Goal: Task Accomplishment & Management: Use online tool/utility

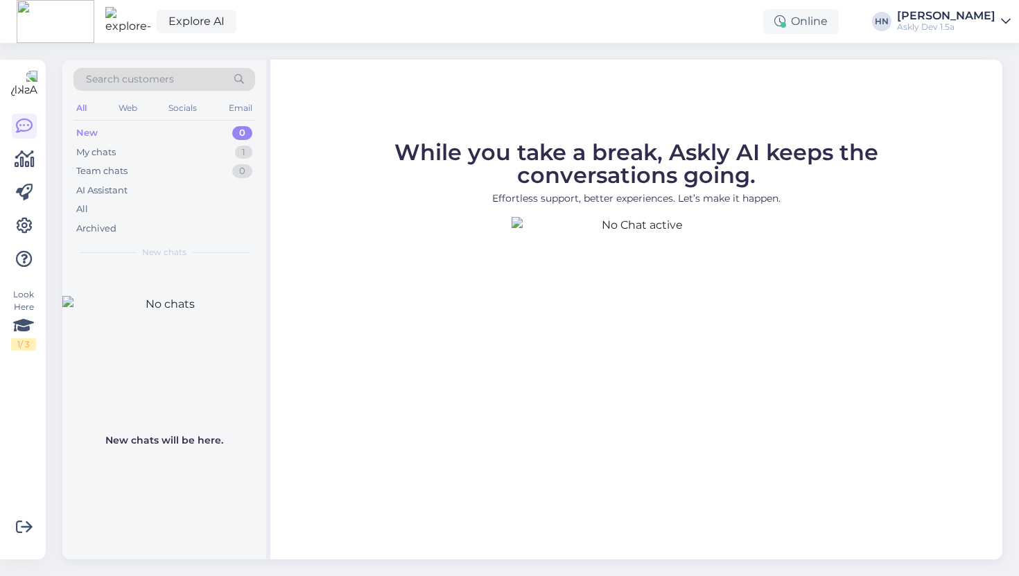
click at [966, 8] on div "Explore AI Online HN Hans Niinemäe Askly Dev 1.5a" at bounding box center [509, 21] width 1019 height 43
click at [961, 14] on div "[PERSON_NAME]" at bounding box center [946, 15] width 98 height 11
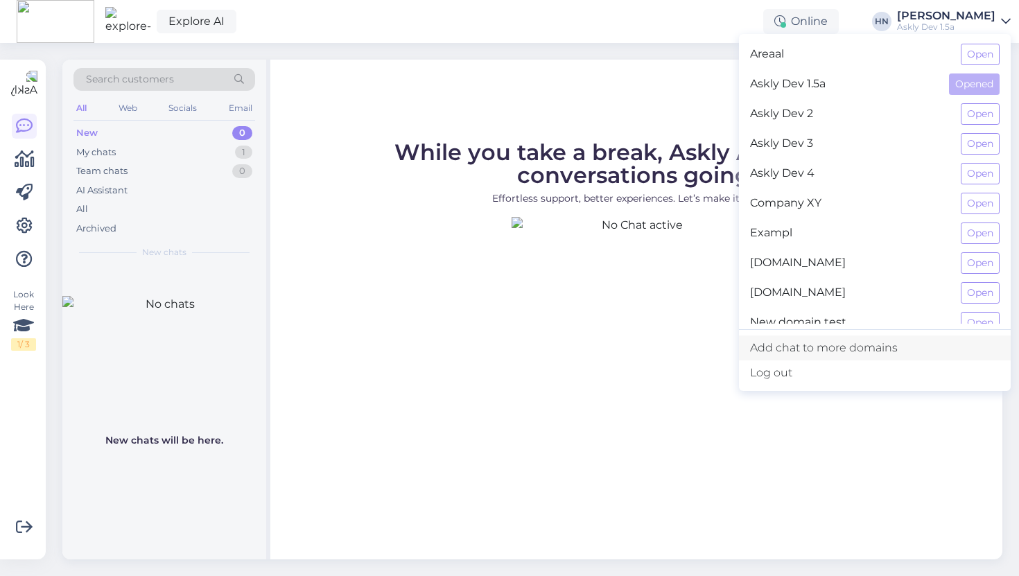
click at [861, 349] on link "Add chat to more domains" at bounding box center [875, 347] width 272 height 25
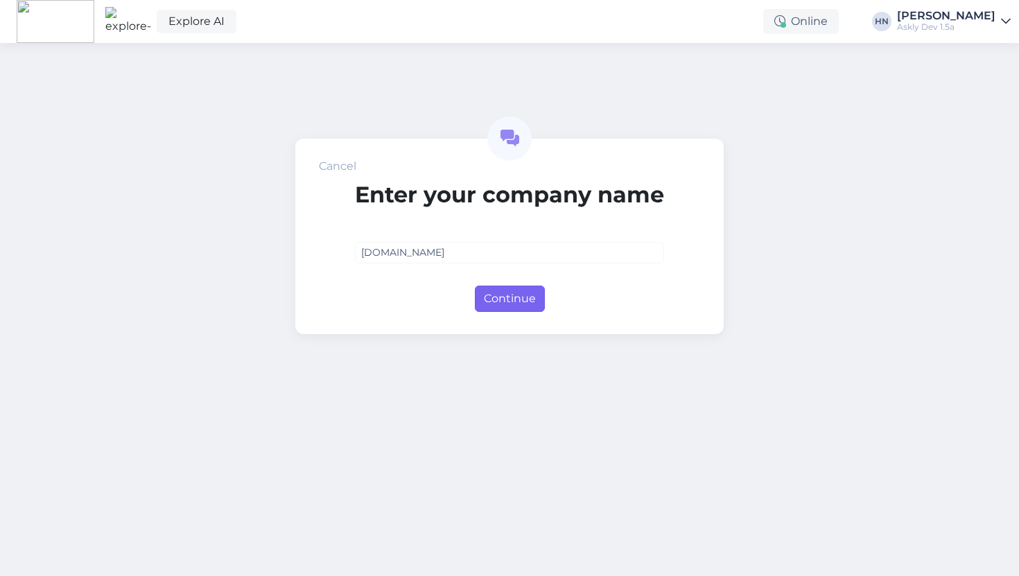
type input "[DOMAIN_NAME]"
click at [499, 289] on button "Continue" at bounding box center [510, 299] width 70 height 26
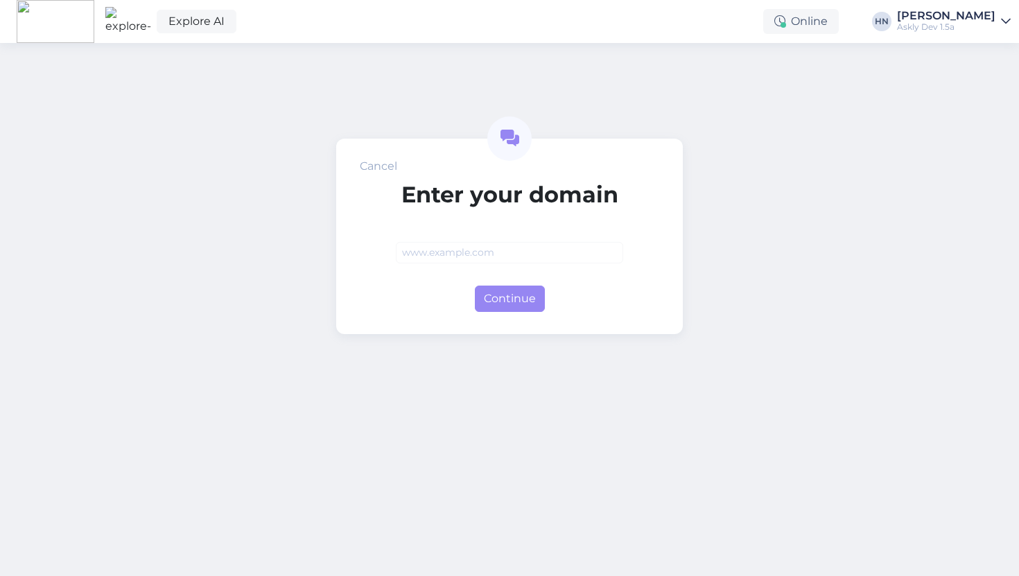
click at [491, 268] on form "Enter your domain Continue" at bounding box center [509, 247] width 227 height 130
click at [493, 254] on input "text" at bounding box center [509, 252] width 227 height 21
paste input "[DOMAIN_NAME]"
type input "[DOMAIN_NAME]"
click at [493, 283] on div "Continue" at bounding box center [509, 296] width 227 height 32
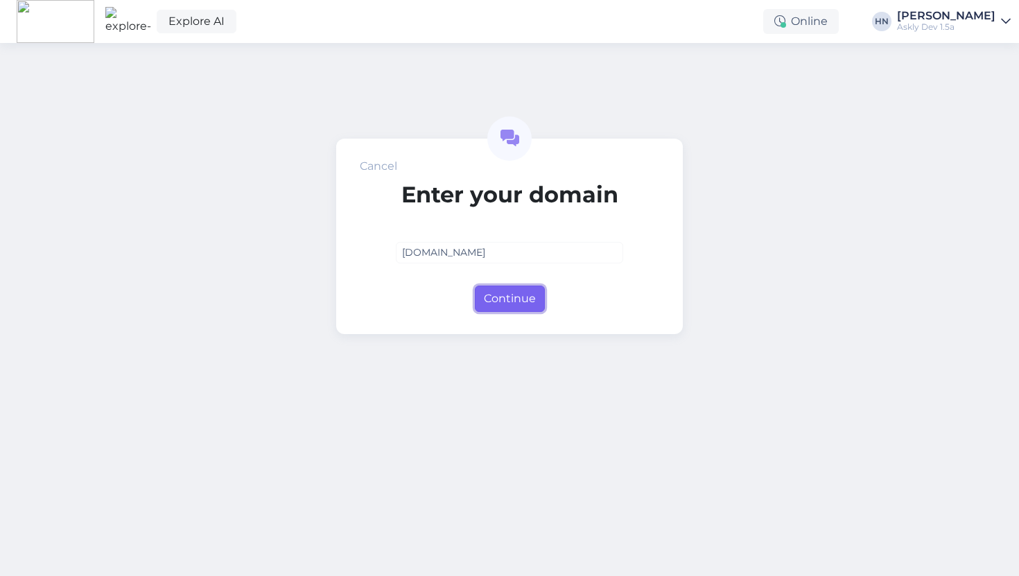
click at [493, 299] on button "Continue" at bounding box center [510, 299] width 70 height 26
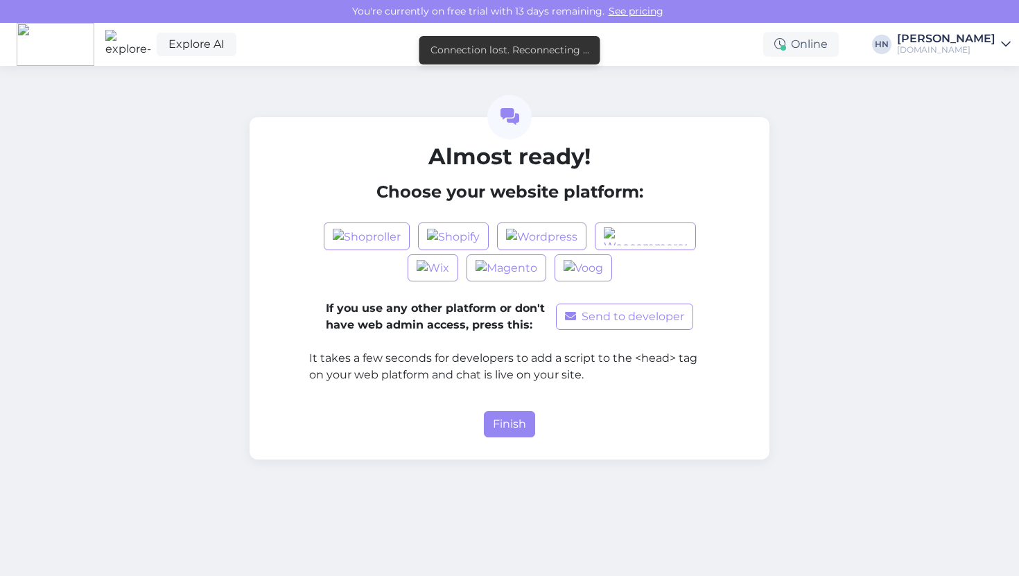
click at [493, 299] on div "If you use any other platform or don't have web admin access, press this: Send …" at bounding box center [509, 301] width 401 height 186
click at [503, 434] on button "Finish" at bounding box center [509, 424] width 51 height 26
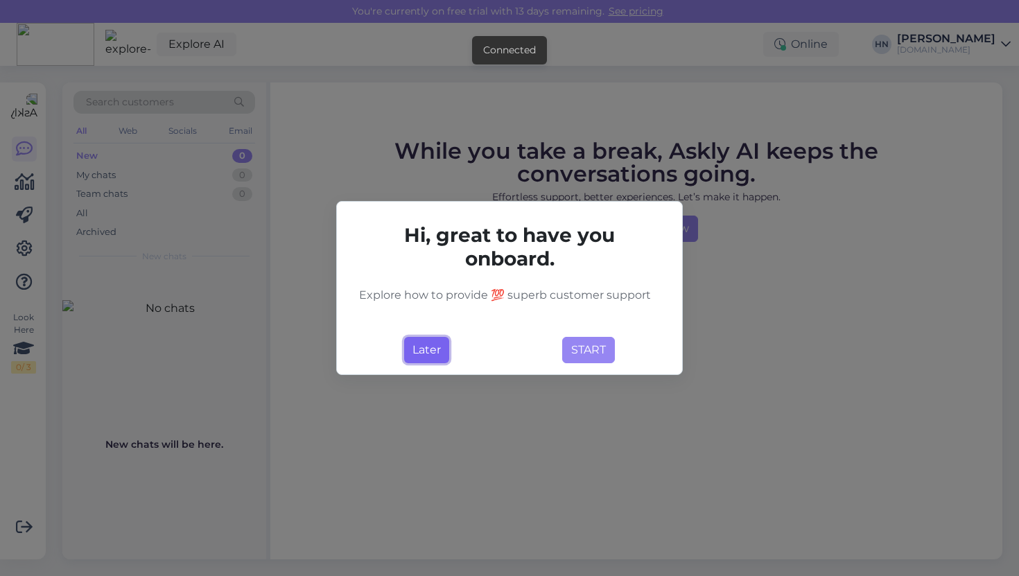
click at [426, 353] on button "Later" at bounding box center [426, 350] width 45 height 26
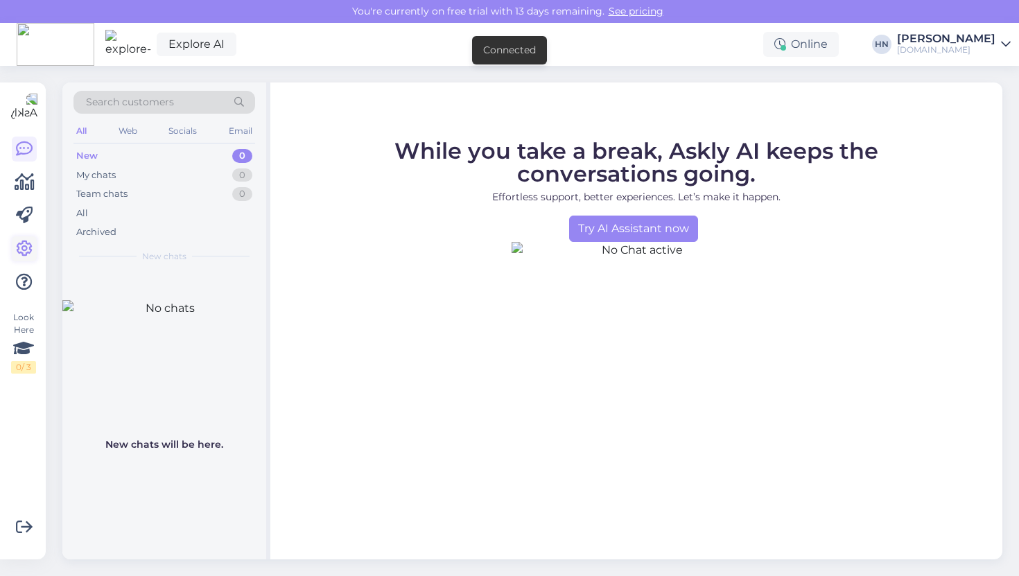
click at [33, 248] on link at bounding box center [24, 248] width 25 height 25
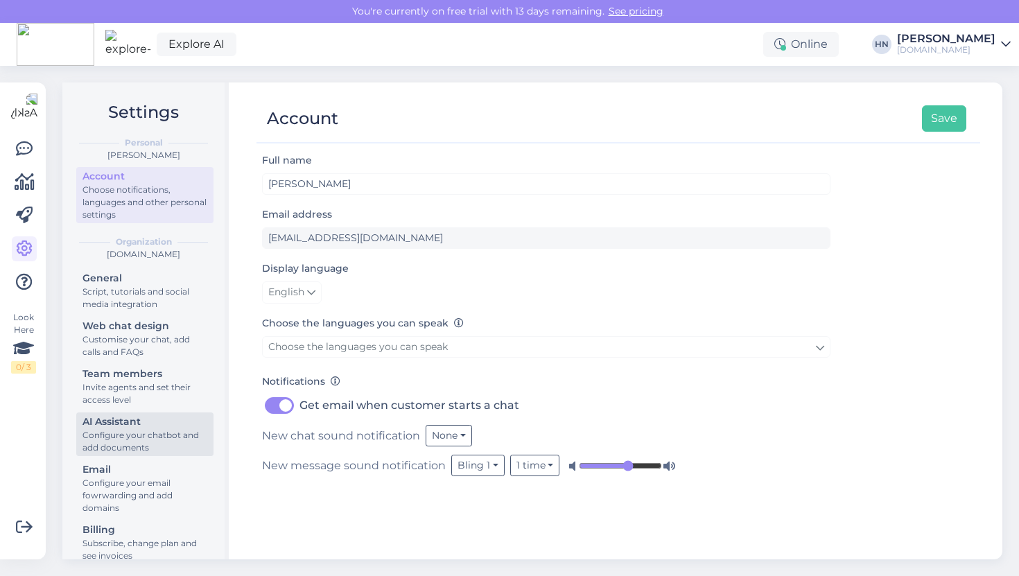
click at [171, 448] on div "Configure your chatbot and add documents" at bounding box center [144, 441] width 125 height 25
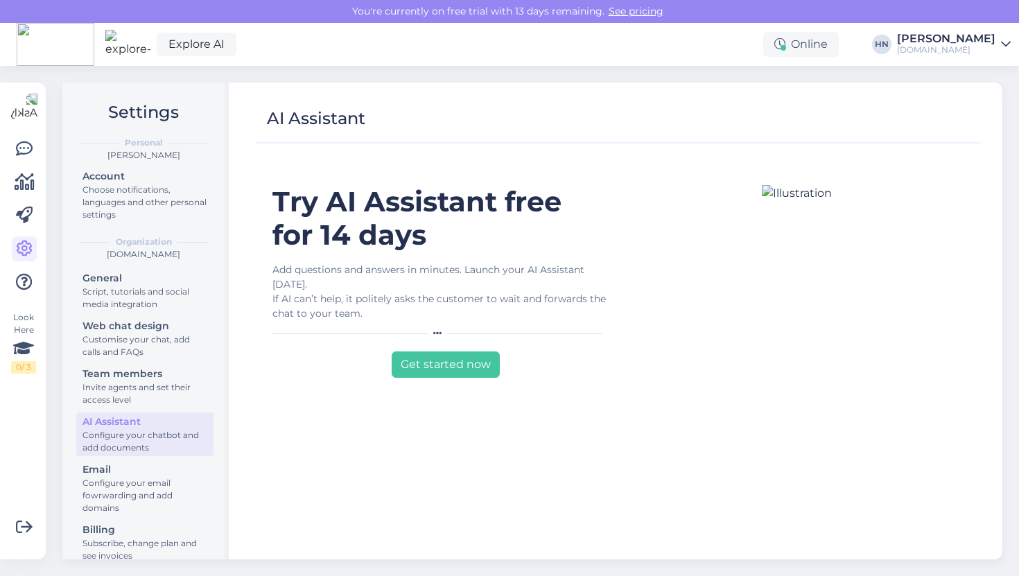
click at [383, 346] on div "Get started now" at bounding box center [439, 362] width 335 height 32
click at [420, 358] on button "Get started now" at bounding box center [446, 364] width 108 height 26
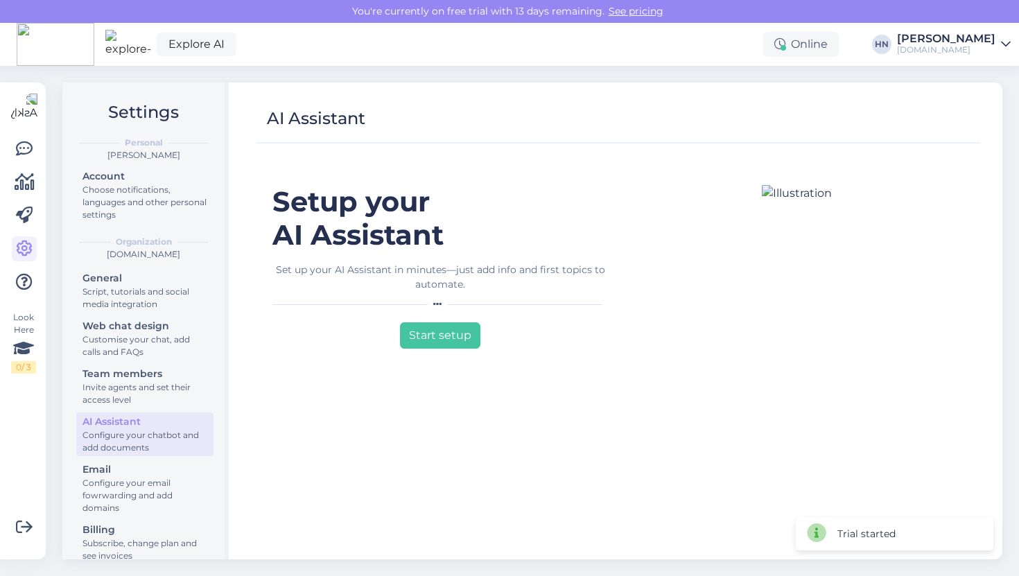
click at [428, 314] on div "Setup your AI Assistant Set up your AI Assistant in minutes—just add info and f…" at bounding box center [440, 366] width 356 height 362
click at [428, 336] on button "Start setup" at bounding box center [440, 335] width 80 height 26
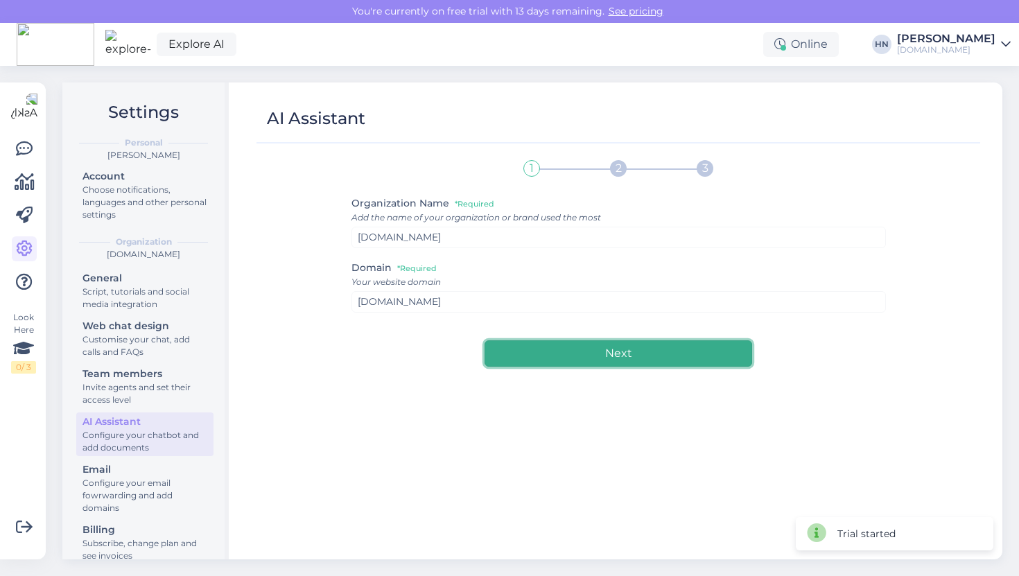
click at [525, 356] on button "Next" at bounding box center [617, 353] width 267 height 26
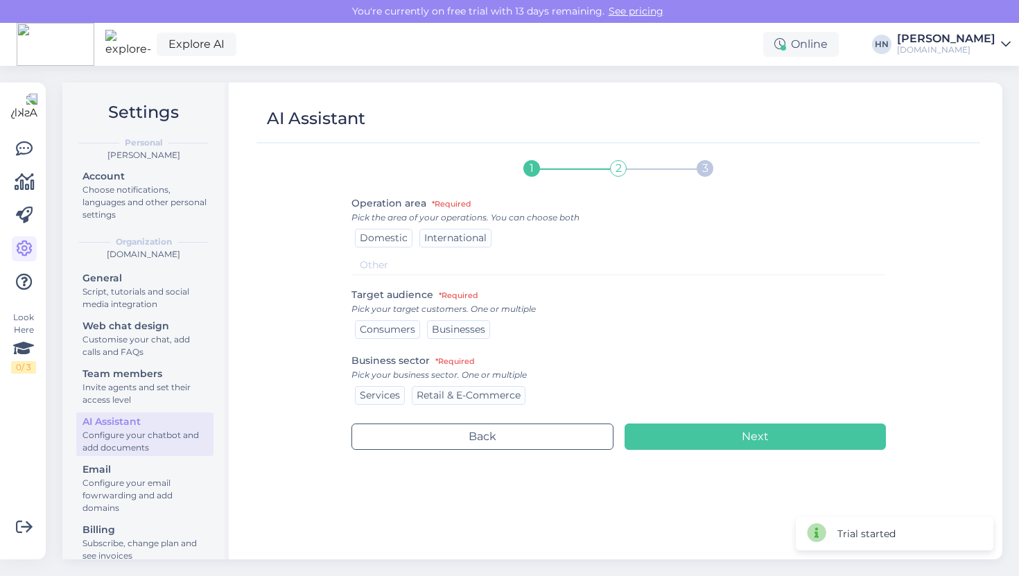
click at [384, 243] on span "Domestic" at bounding box center [384, 237] width 48 height 12
click at [437, 235] on span "International" at bounding box center [455, 237] width 62 height 12
click at [394, 326] on span "Consumers" at bounding box center [387, 329] width 55 height 12
click at [427, 329] on div "Businesses" at bounding box center [458, 329] width 63 height 19
click at [372, 405] on div "Services Retail & E-Commerce" at bounding box center [618, 395] width 534 height 23
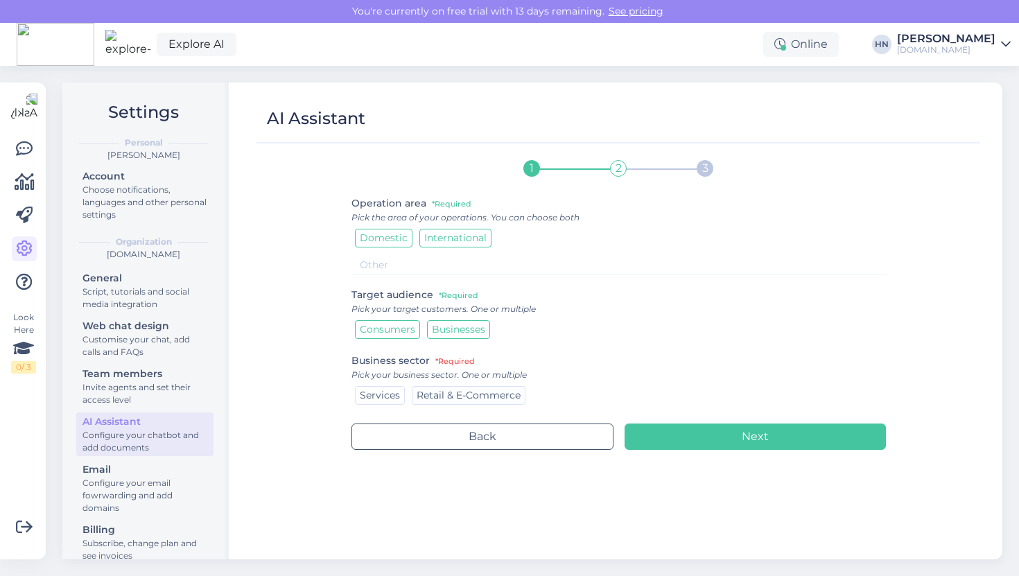
click at [392, 398] on span "Services" at bounding box center [380, 395] width 40 height 12
click at [712, 412] on div "Back Next" at bounding box center [618, 428] width 534 height 43
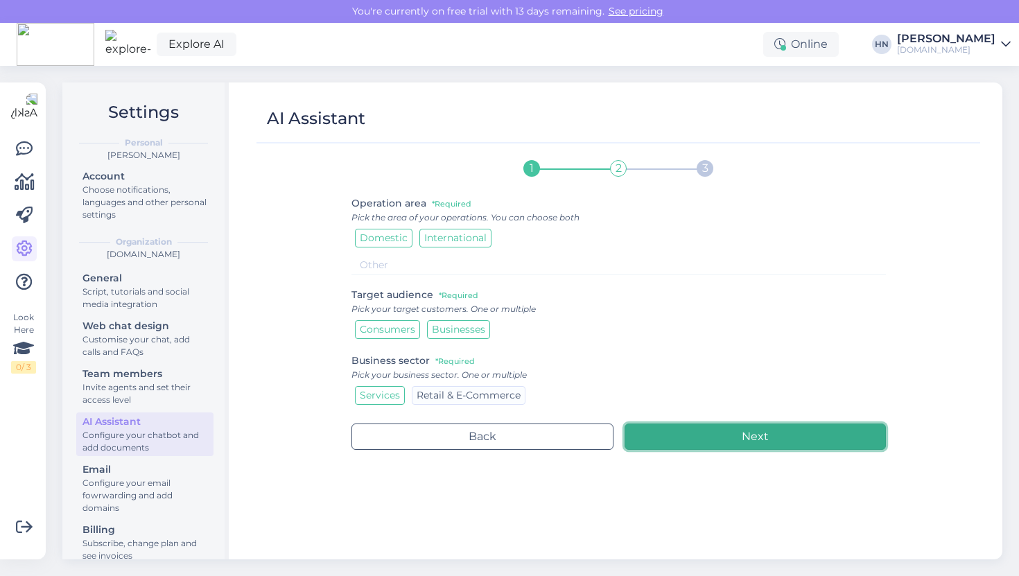
click at [705, 434] on button "Next" at bounding box center [754, 436] width 261 height 26
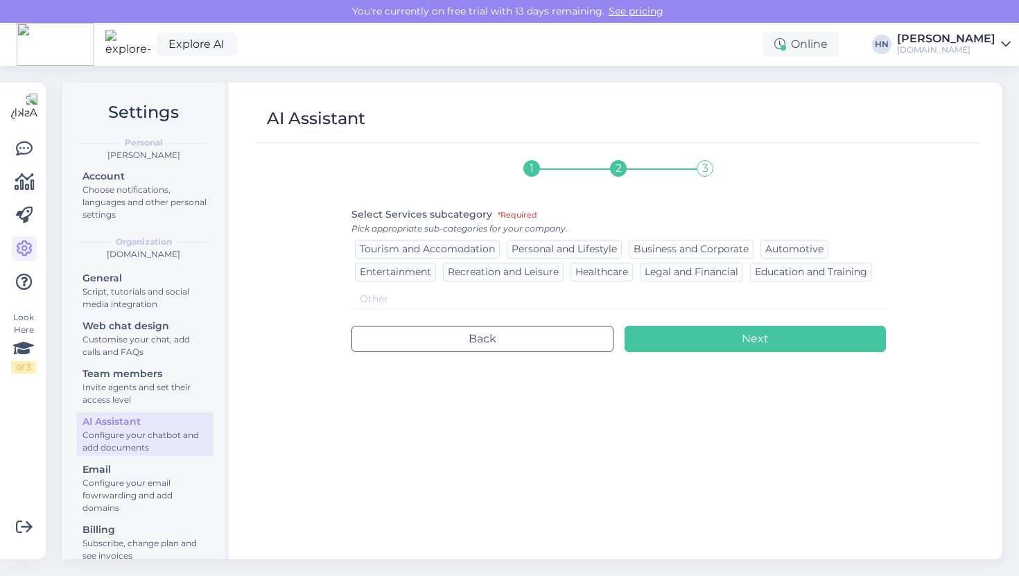
click at [681, 247] on span "Business and Corporate" at bounding box center [690, 249] width 115 height 12
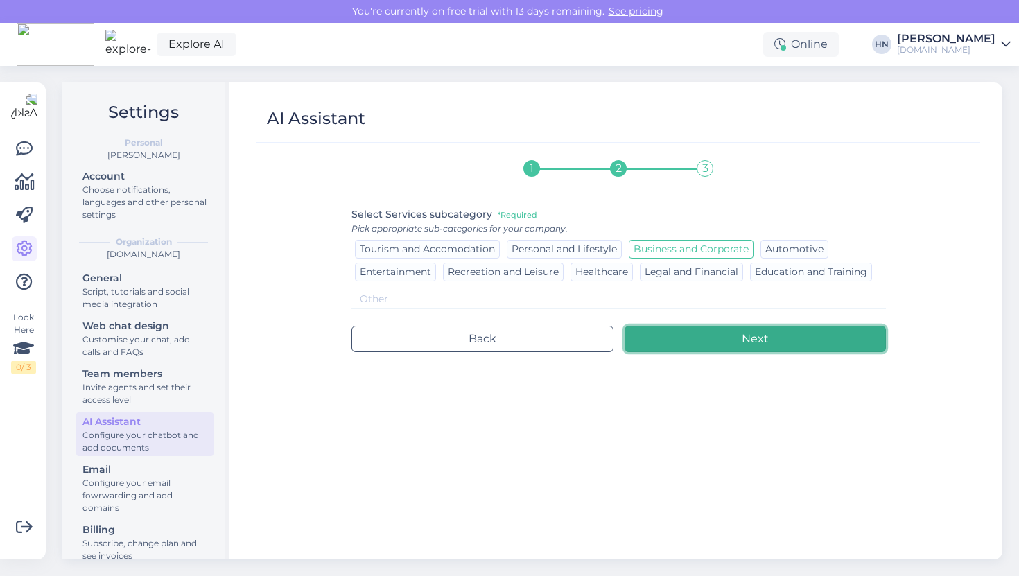
click at [726, 344] on button "Next" at bounding box center [754, 339] width 261 height 26
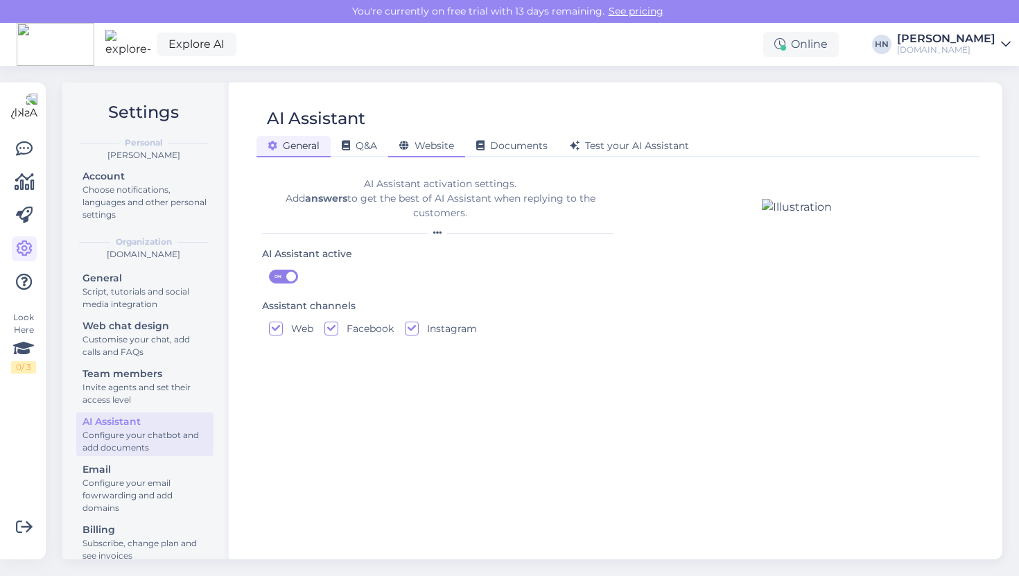
click at [433, 140] on span "Website" at bounding box center [426, 145] width 55 height 12
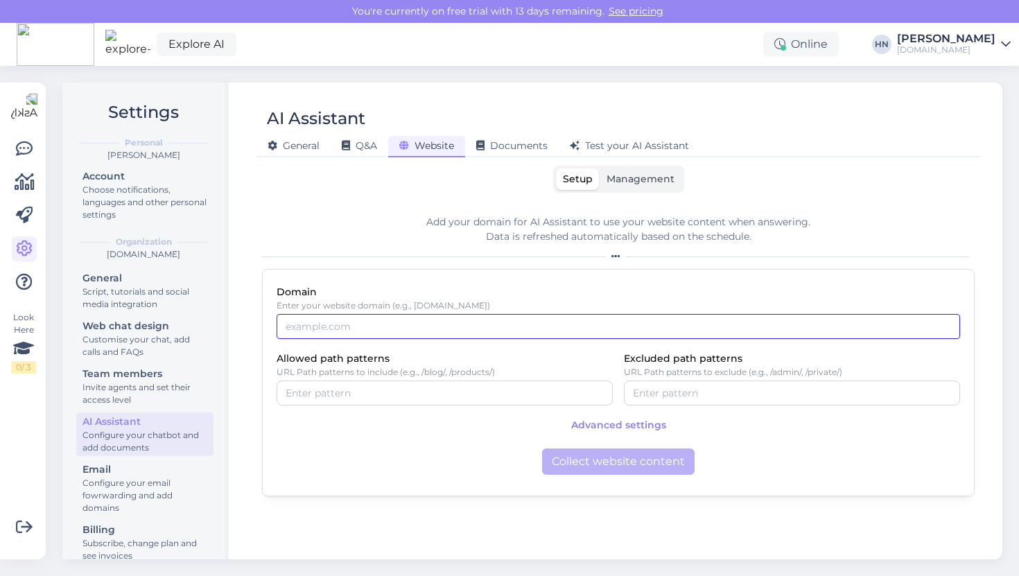
click at [473, 330] on input "Domain" at bounding box center [617, 326] width 683 height 25
paste input "[DOMAIN_NAME]"
type input "[DOMAIN_NAME]"
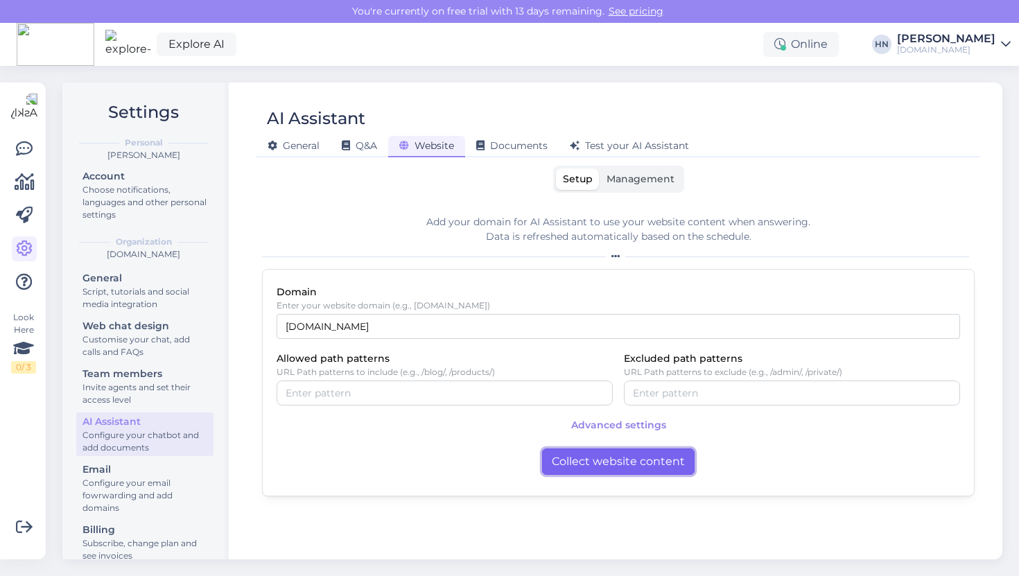
click at [604, 466] on button "Collect website content" at bounding box center [618, 461] width 152 height 26
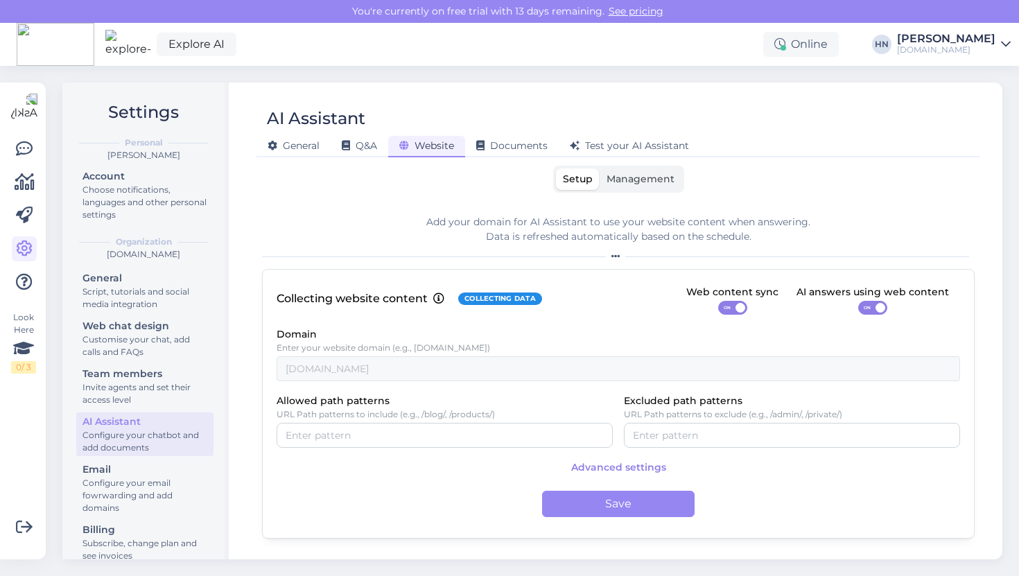
click at [371, 382] on div "Collecting website content Collecting data Web content sync ON AI answers using…" at bounding box center [618, 404] width 712 height 270
click at [805, 80] on div "Settings Personal [PERSON_NAME] Account Choose notifications, languages and oth…" at bounding box center [536, 321] width 965 height 510
click at [721, 49] on div "Explore AI Online [PERSON_NAME] [DOMAIN_NAME]" at bounding box center [509, 44] width 1019 height 43
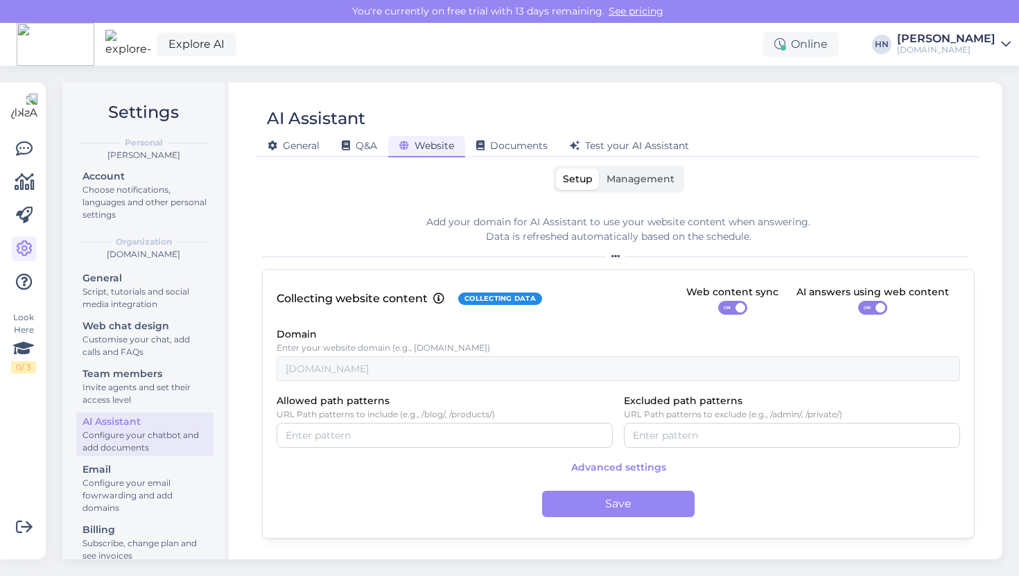
click at [369, 201] on div "Setup Management Add your domain for AI Assistant to use your website content w…" at bounding box center [618, 356] width 712 height 381
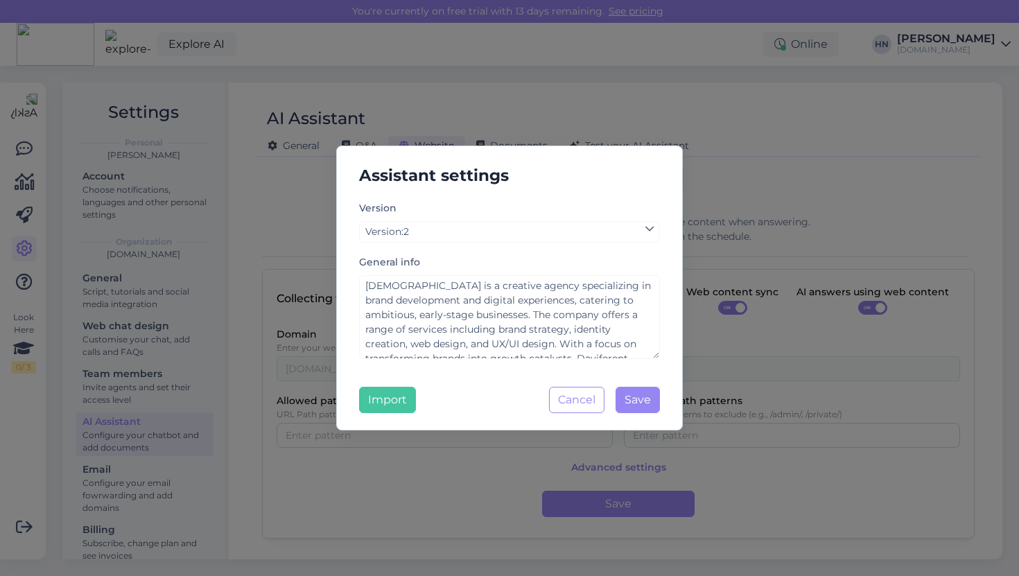
drag, startPoint x: 657, startPoint y: 345, endPoint x: 695, endPoint y: 371, distance: 45.9
click at [697, 372] on div "Assistant settings Version Version : 2 General info Daviferent is a creative ag…" at bounding box center [509, 288] width 1019 height 576
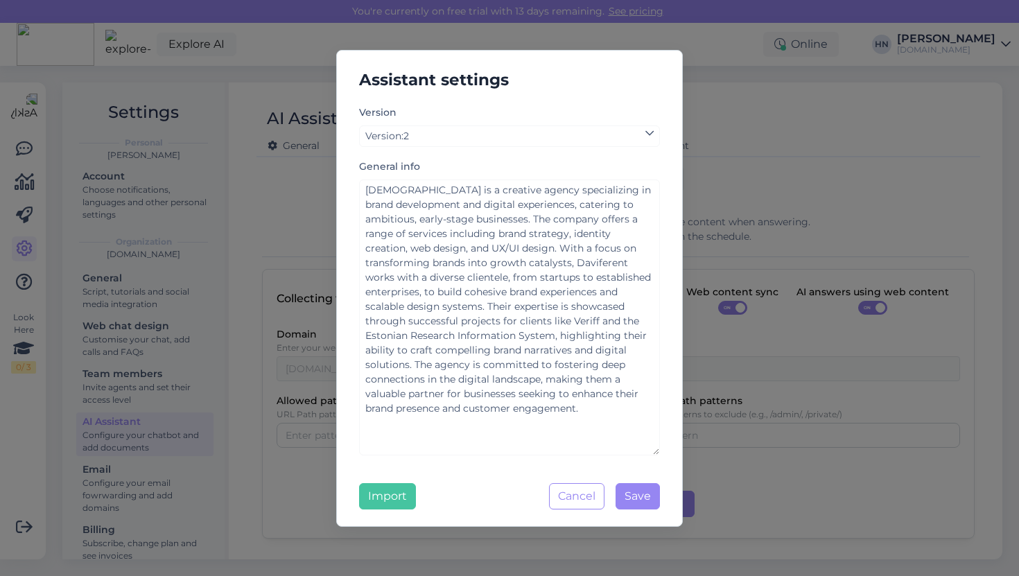
drag, startPoint x: 654, startPoint y: 355, endPoint x: 681, endPoint y: 540, distance: 186.2
click at [681, 540] on div "Assistant settings Version Version : 2 General info Daviferent is a creative ag…" at bounding box center [509, 288] width 1019 height 576
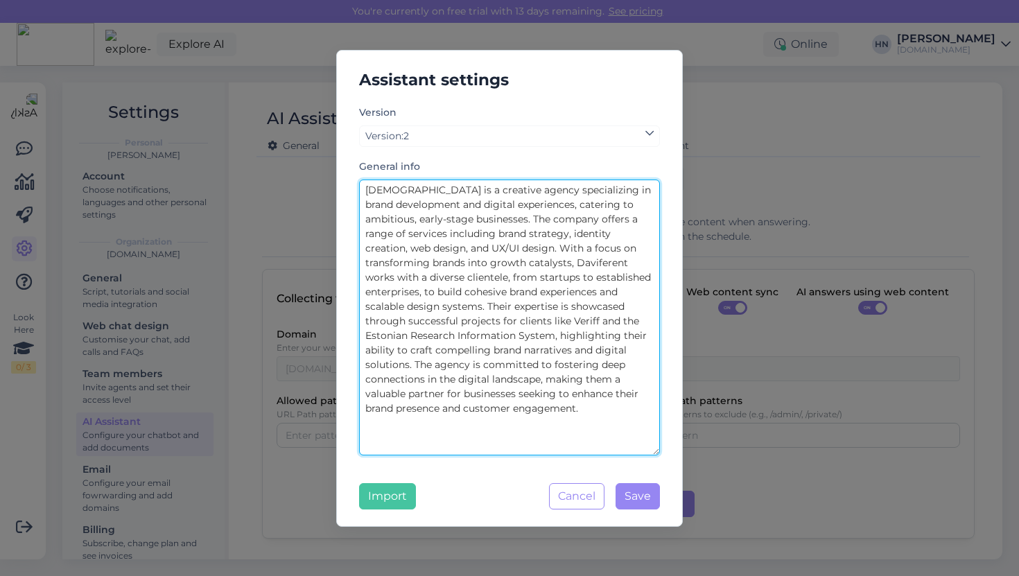
click at [574, 412] on textarea "[DEMOGRAPHIC_DATA] is a creative agency specializing in brand development and d…" at bounding box center [509, 317] width 301 height 276
click at [603, 412] on textarea "[DEMOGRAPHIC_DATA] is a creative agency specializing in brand development and d…" at bounding box center [509, 317] width 301 height 276
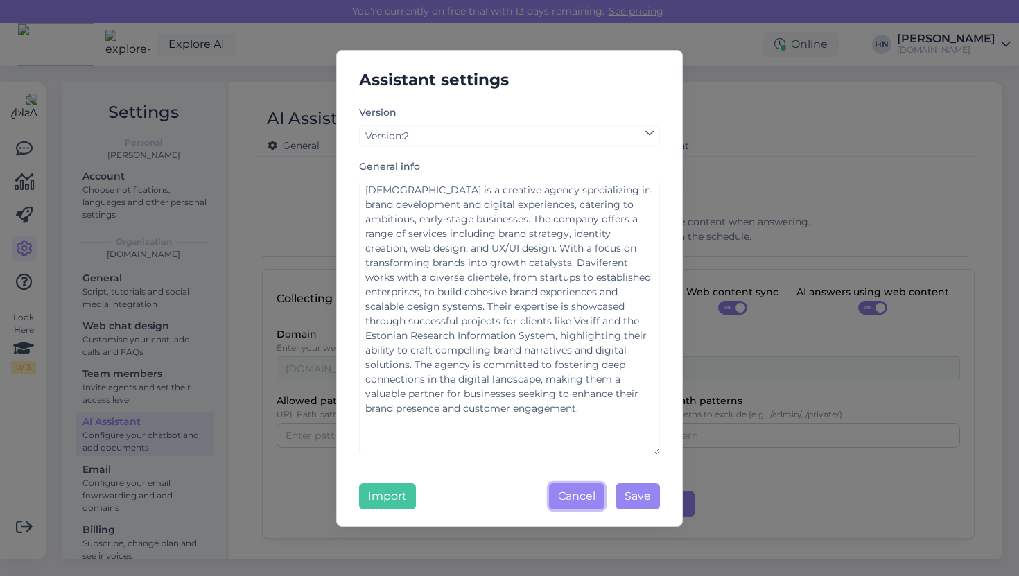
click at [591, 501] on button "Cancel" at bounding box center [576, 496] width 55 height 26
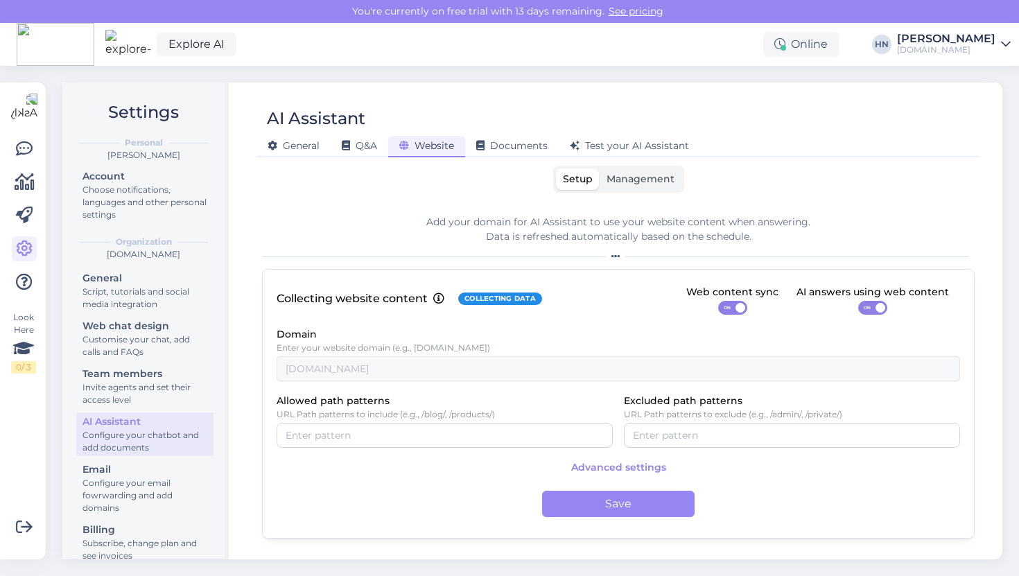
click at [658, 54] on div "Explore AI Online [PERSON_NAME] [DOMAIN_NAME]" at bounding box center [509, 44] width 1019 height 43
click at [622, 176] on span "Management" at bounding box center [640, 179] width 68 height 12
click at [599, 168] on input "Management" at bounding box center [599, 168] width 0 height 0
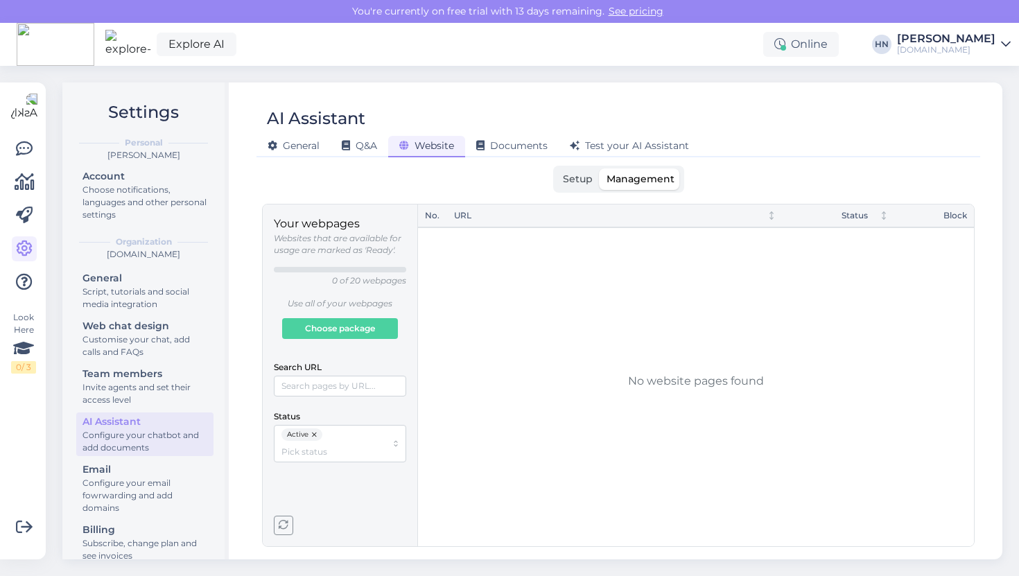
click at [582, 176] on span "Setup" at bounding box center [578, 179] width 30 height 12
click at [556, 168] on input "Setup" at bounding box center [556, 168] width 0 height 0
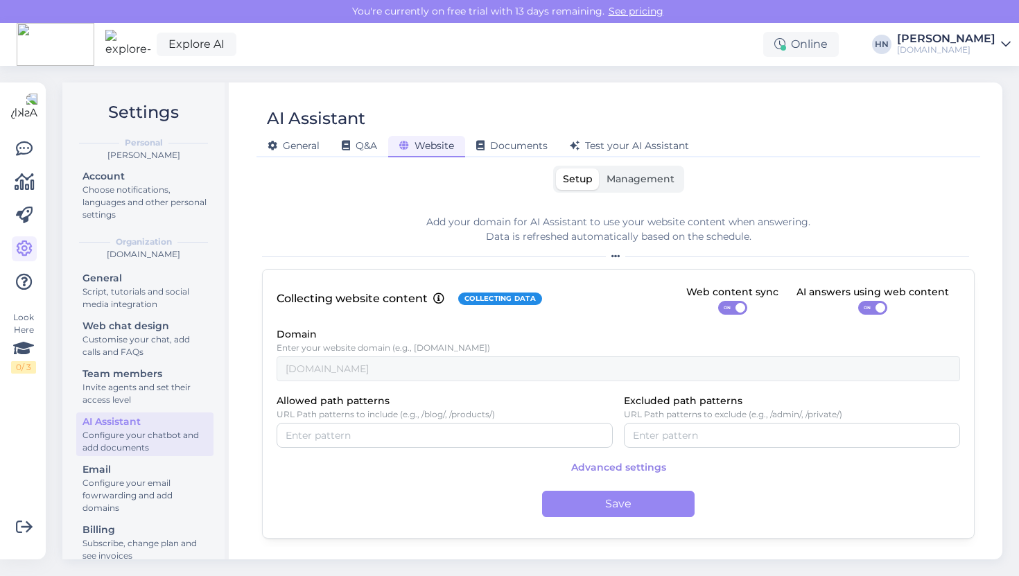
click at [653, 106] on div "AI Assistant" at bounding box center [611, 118] width 710 height 26
